Goal: Transaction & Acquisition: Purchase product/service

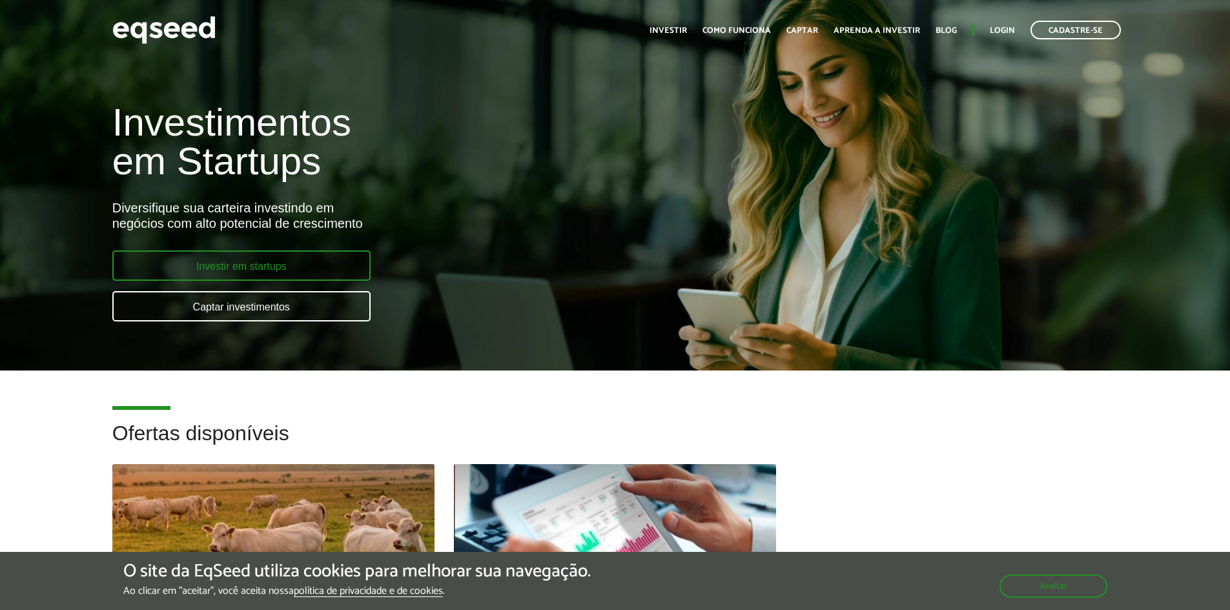
click at [281, 272] on link "Investir em startups" at bounding box center [241, 266] width 258 height 30
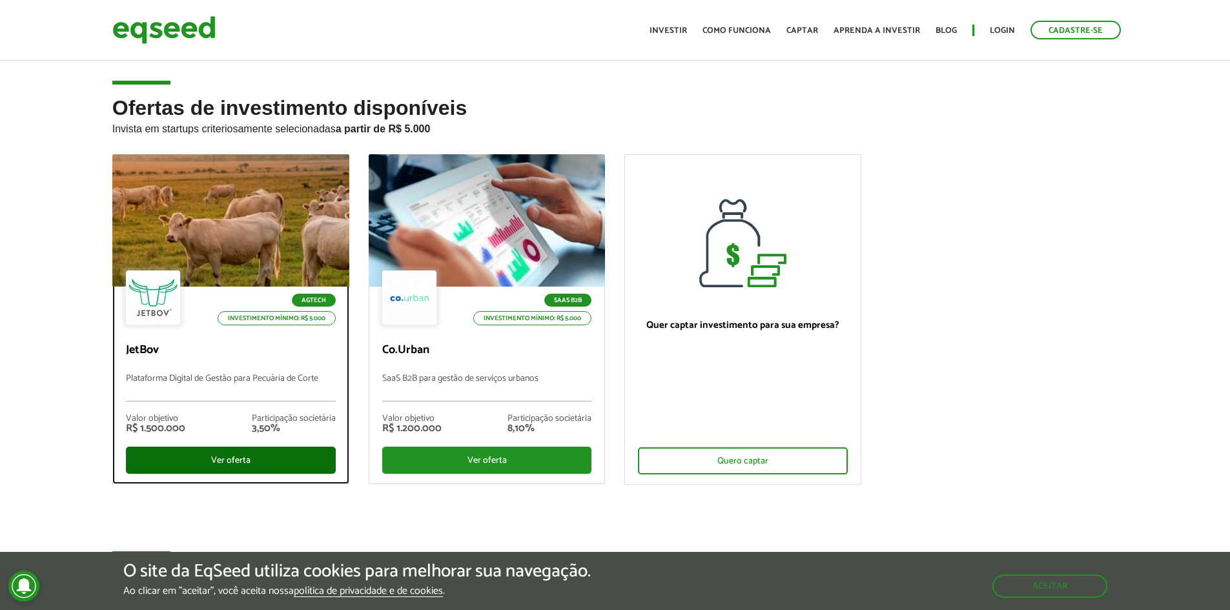
click at [220, 453] on div "Ver oferta" at bounding box center [231, 460] width 210 height 27
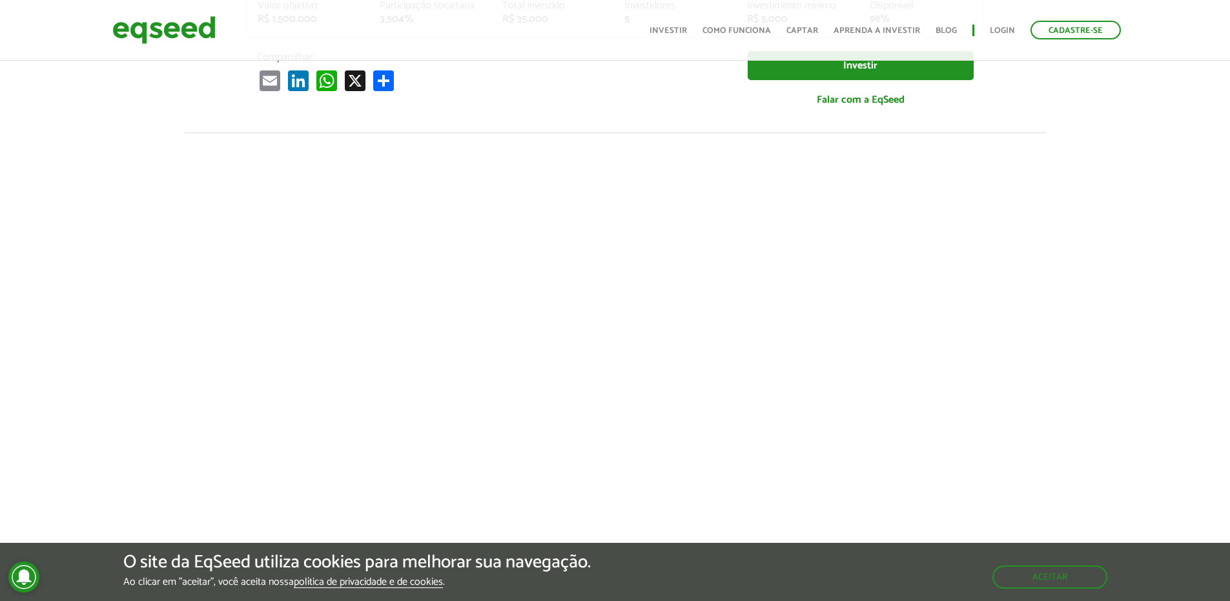
scroll to position [46, 0]
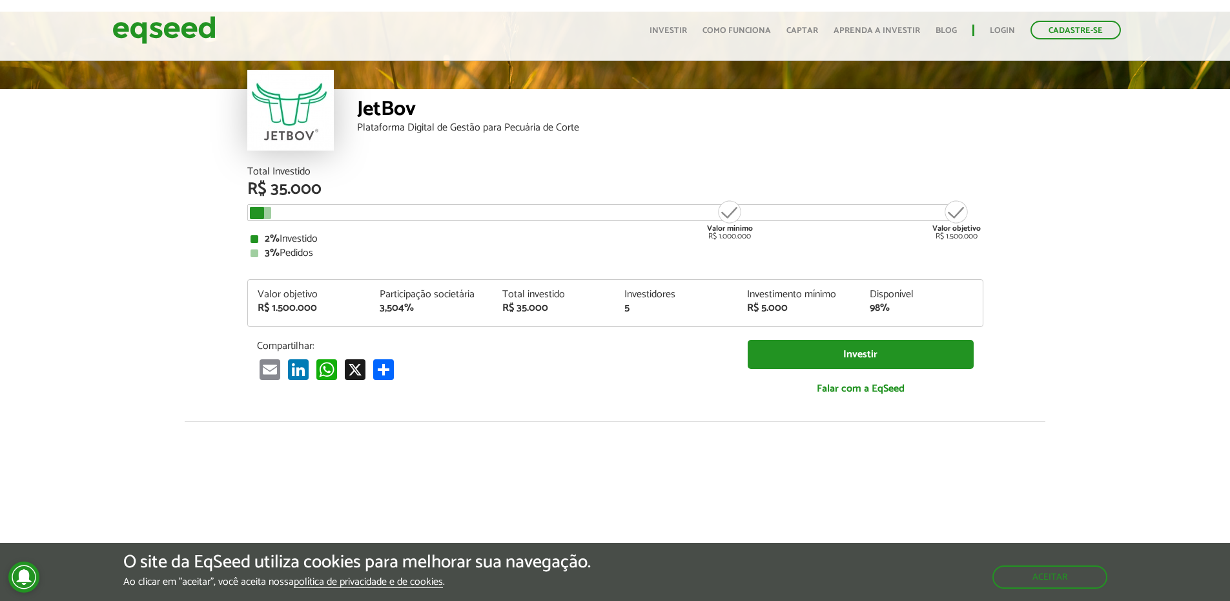
click at [88, 280] on article "JetBov Plataforma Digital de Gestão para Pecuária de Corte Total Investido R$ 3…" at bounding box center [615, 437] width 1230 height 850
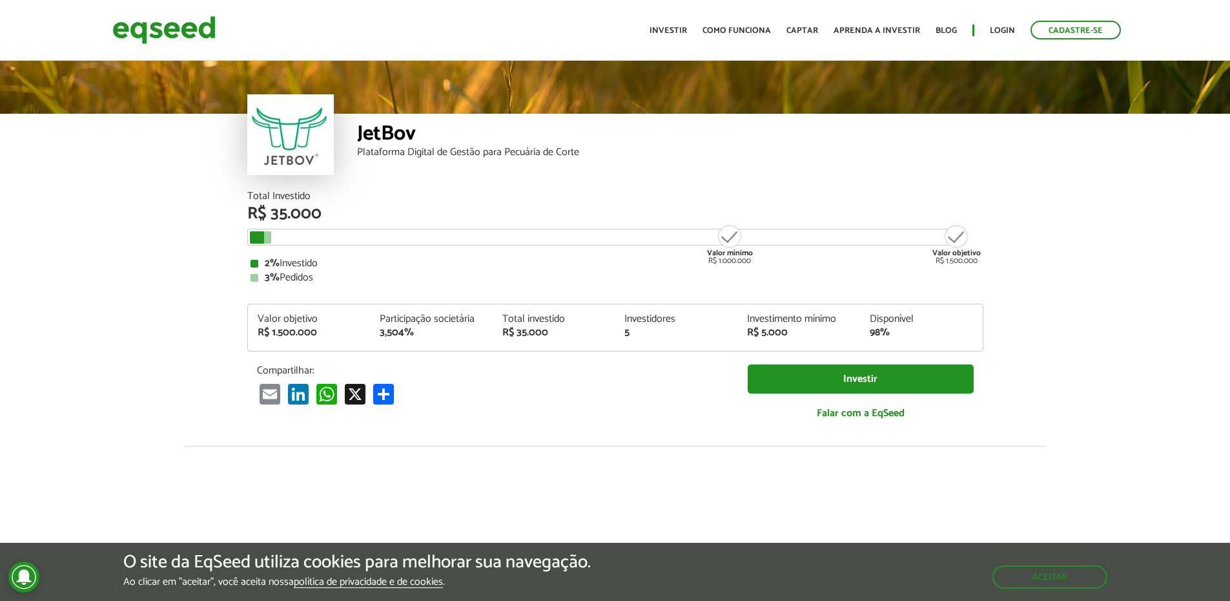
scroll to position [0, 0]
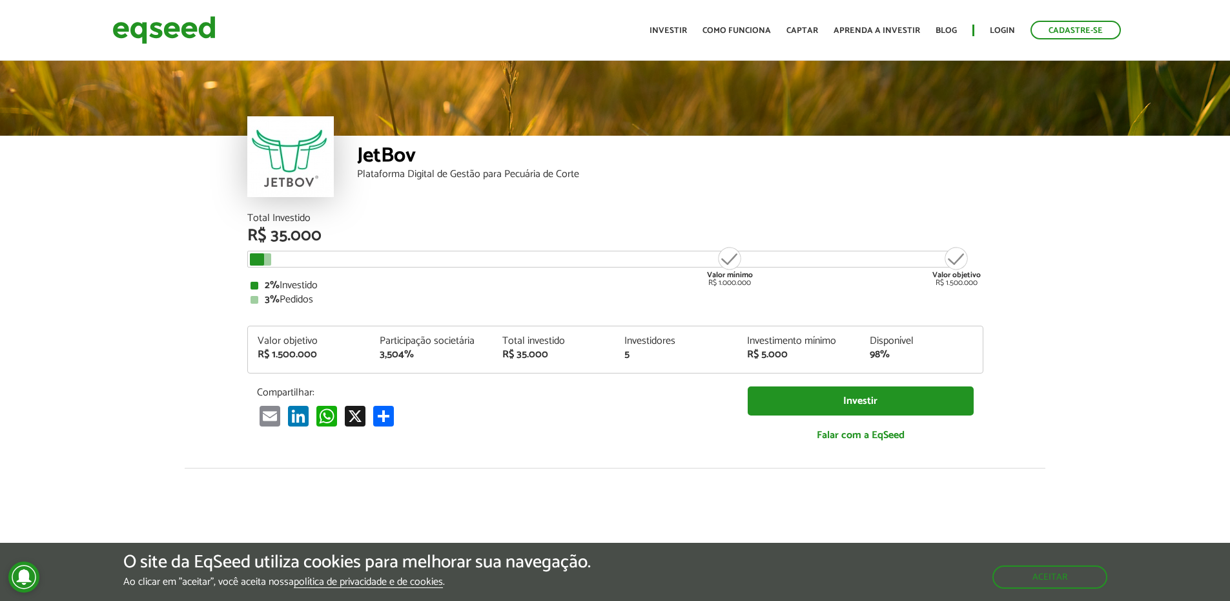
click at [1126, 189] on div "JetBov Plataforma Digital de Gestão para Pecuária de Corte" at bounding box center [615, 135] width 1230 height 155
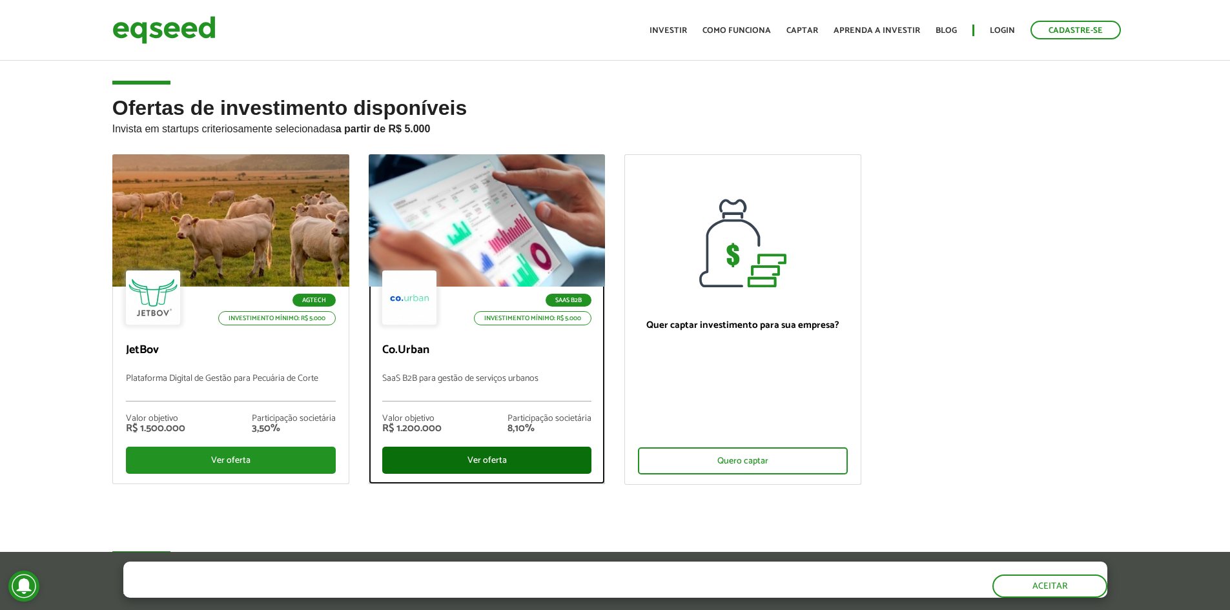
click at [523, 464] on div "Ver oferta" at bounding box center [487, 460] width 210 height 27
